Goal: Information Seeking & Learning: Learn about a topic

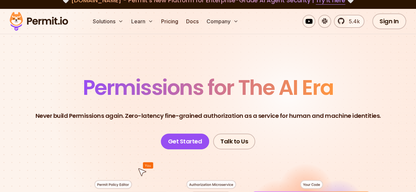
click at [170, 12] on div "Solutions Learn Pricing Docs Company 5.4k Sign In Start Now" at bounding box center [208, 21] width 416 height 25
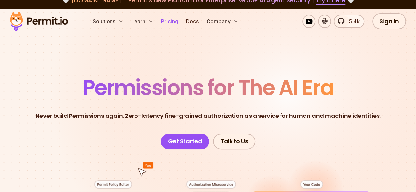
click at [169, 19] on link "Pricing" at bounding box center [169, 21] width 22 height 13
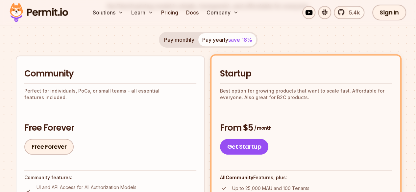
scroll to position [120, 0]
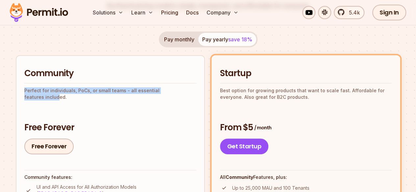
drag, startPoint x: 23, startPoint y: 90, endPoint x: 58, endPoint y: 102, distance: 37.1
click at [58, 102] on li "Community Perfect for individuals, PoCs, or small teams - all essential feature…" at bounding box center [110, 155] width 189 height 201
click at [58, 101] on p "Perfect for individuals, PoCs, or small teams - all essential features included." at bounding box center [110, 93] width 172 height 13
drag, startPoint x: 58, startPoint y: 102, endPoint x: 28, endPoint y: 73, distance: 41.2
click at [28, 73] on div "Community Perfect for individuals, PoCs, or small teams - all essential feature…" at bounding box center [110, 84] width 172 height 33
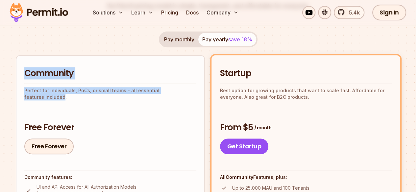
click at [28, 73] on h2 "Community" at bounding box center [110, 74] width 172 height 12
drag, startPoint x: 28, startPoint y: 73, endPoint x: 69, endPoint y: 106, distance: 52.0
click at [69, 100] on div "Community Perfect for individuals, PoCs, or small teams - all essential feature…" at bounding box center [110, 84] width 172 height 33
click at [69, 101] on p "Perfect for individuals, PoCs, or small teams - all essential features included." at bounding box center [110, 93] width 172 height 13
drag, startPoint x: 69, startPoint y: 106, endPoint x: 31, endPoint y: 70, distance: 52.1
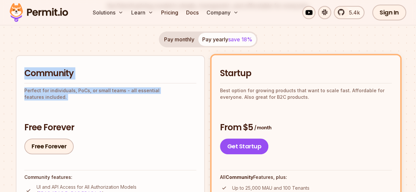
click at [31, 70] on div "Community Perfect for individuals, PoCs, or small teams - all essential feature…" at bounding box center [110, 84] width 172 height 33
click at [31, 70] on h2 "Community" at bounding box center [110, 74] width 172 height 12
drag, startPoint x: 31, startPoint y: 70, endPoint x: 75, endPoint y: 106, distance: 56.8
click at [75, 100] on div "Community Perfect for individuals, PoCs, or small teams - all essential feature…" at bounding box center [110, 84] width 172 height 33
click at [75, 101] on p "Perfect for individuals, PoCs, or small teams - all essential features included." at bounding box center [110, 93] width 172 height 13
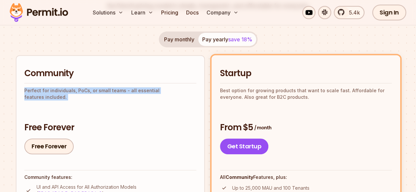
drag, startPoint x: 75, startPoint y: 106, endPoint x: 45, endPoint y: 75, distance: 43.0
click at [45, 75] on div "Community Perfect for individuals, PoCs, or small teams - all essential feature…" at bounding box center [110, 84] width 172 height 33
click at [45, 75] on h2 "Community" at bounding box center [110, 74] width 172 height 12
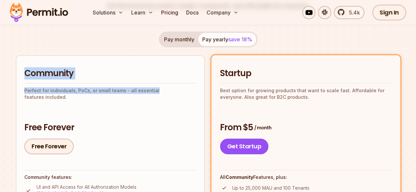
drag, startPoint x: 45, startPoint y: 75, endPoint x: 77, endPoint y: 100, distance: 40.8
click at [77, 100] on div "Community Perfect for individuals, PoCs, or small teams - all essential feature…" at bounding box center [110, 84] width 172 height 33
click at [77, 100] on p "Perfect for individuals, PoCs, or small teams - all essential features included." at bounding box center [110, 93] width 172 height 13
drag, startPoint x: 77, startPoint y: 100, endPoint x: 39, endPoint y: 67, distance: 50.8
click at [39, 67] on li "Community Perfect for individuals, PoCs, or small teams - all essential feature…" at bounding box center [110, 155] width 189 height 201
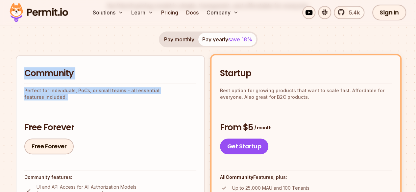
click at [39, 67] on li "Community Perfect for individuals, PoCs, or small teams - all essential feature…" at bounding box center [110, 155] width 189 height 201
drag, startPoint x: 39, startPoint y: 67, endPoint x: 76, endPoint y: 97, distance: 47.9
click at [76, 97] on li "Community Perfect for individuals, PoCs, or small teams - all essential feature…" at bounding box center [110, 155] width 189 height 201
click at [76, 97] on p "Perfect for individuals, PoCs, or small teams - all essential features included." at bounding box center [110, 93] width 172 height 13
drag, startPoint x: 76, startPoint y: 97, endPoint x: 43, endPoint y: 66, distance: 45.1
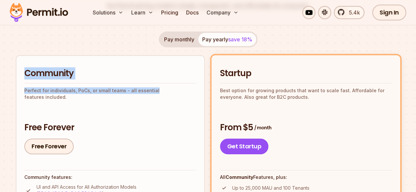
click at [43, 66] on li "Community Perfect for individuals, PoCs, or small teams - all essential feature…" at bounding box center [110, 155] width 189 height 201
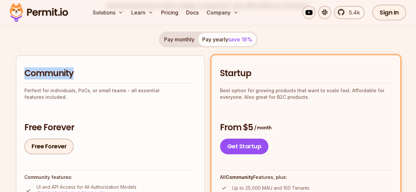
drag, startPoint x: 43, startPoint y: 66, endPoint x: 87, endPoint y: 107, distance: 60.2
click at [87, 107] on li "Community Perfect for individuals, PoCs, or small teams - all essential feature…" at bounding box center [110, 155] width 189 height 201
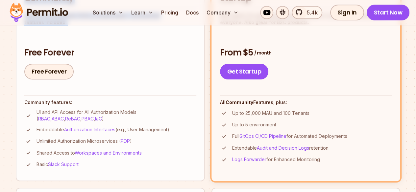
scroll to position [195, 0]
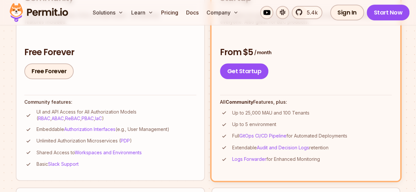
click at [39, 111] on p "UI and API Access for All Authorization Models ( RBAC , ABAC , ReBAC , PBAC , I…" at bounding box center [116, 115] width 160 height 13
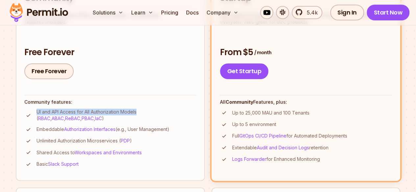
drag, startPoint x: 39, startPoint y: 111, endPoint x: 80, endPoint y: 119, distance: 40.8
click at [80, 119] on p "UI and API Access for All Authorization Models ( RBAC , ABAC , ReBAC , PBAC , I…" at bounding box center [116, 115] width 160 height 13
drag, startPoint x: 80, startPoint y: 119, endPoint x: 36, endPoint y: 112, distance: 44.2
click at [36, 112] on li "UI and API Access for All Authorization Models ( RBAC , ABAC , ReBAC , PBAC , I…" at bounding box center [110, 115] width 172 height 13
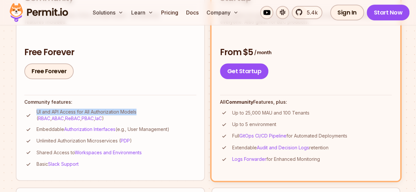
scroll to position [204, 0]
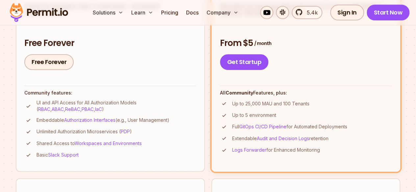
click at [232, 101] on p "Up to 25,000 MAU and 100 Tenants" at bounding box center [270, 104] width 77 height 7
drag, startPoint x: 136, startPoint y: 101, endPoint x: 158, endPoint y: 109, distance: 24.1
click at [232, 107] on p "Up to 25,000 MAU and 100 Tenants" at bounding box center [270, 104] width 77 height 7
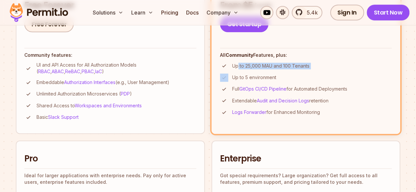
scroll to position [245, 0]
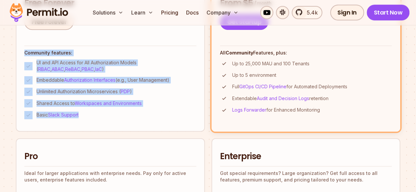
drag, startPoint x: 88, startPoint y: 153, endPoint x: 16, endPoint y: 51, distance: 124.7
click at [16, 51] on li "Community Perfect for individuals, PoCs, or small teams - all essential feature…" at bounding box center [110, 31] width 189 height 201
drag, startPoint x: 16, startPoint y: 51, endPoint x: 102, endPoint y: 151, distance: 131.9
click at [102, 131] on li "Community Perfect for individuals, PoCs, or small teams - all essential feature…" at bounding box center [110, 31] width 189 height 201
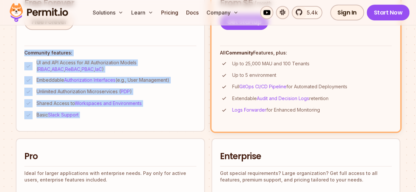
click at [101, 131] on li "Community Perfect for individuals, PoCs, or small teams - all essential feature…" at bounding box center [110, 31] width 189 height 201
drag, startPoint x: 101, startPoint y: 148, endPoint x: 32, endPoint y: 51, distance: 118.7
click at [32, 51] on li "Community Perfect for individuals, PoCs, or small teams - all essential feature…" at bounding box center [110, 31] width 189 height 201
click at [32, 51] on h4 "Community features:" at bounding box center [110, 53] width 172 height 7
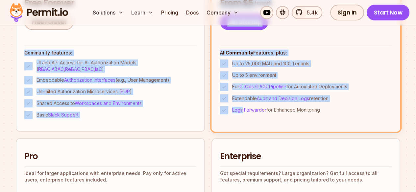
drag, startPoint x: 32, startPoint y: 51, endPoint x: 110, endPoint y: 150, distance: 125.5
click at [110, 131] on li "Community Perfect for individuals, PoCs, or small teams - all essential feature…" at bounding box center [110, 31] width 189 height 201
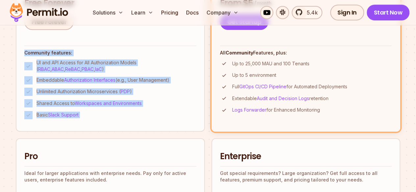
click at [96, 131] on li "Community Perfect for individuals, PoCs, or small teams - all essential feature…" at bounding box center [110, 31] width 189 height 201
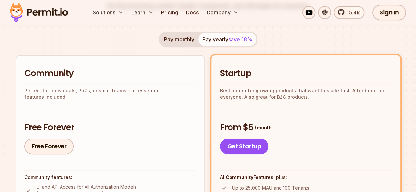
scroll to position [117, 0]
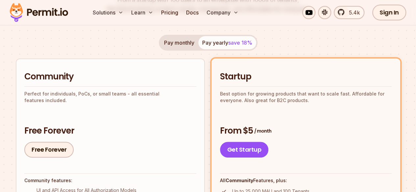
click at [214, 43] on div "Pay monthly Pay yearly save 18%" at bounding box center [208, 43] width 99 height 16
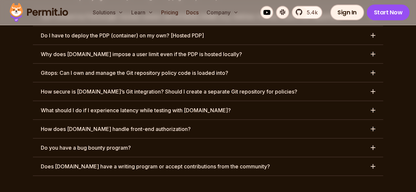
scroll to position [3518, 0]
